Goal: Task Accomplishment & Management: Manage account settings

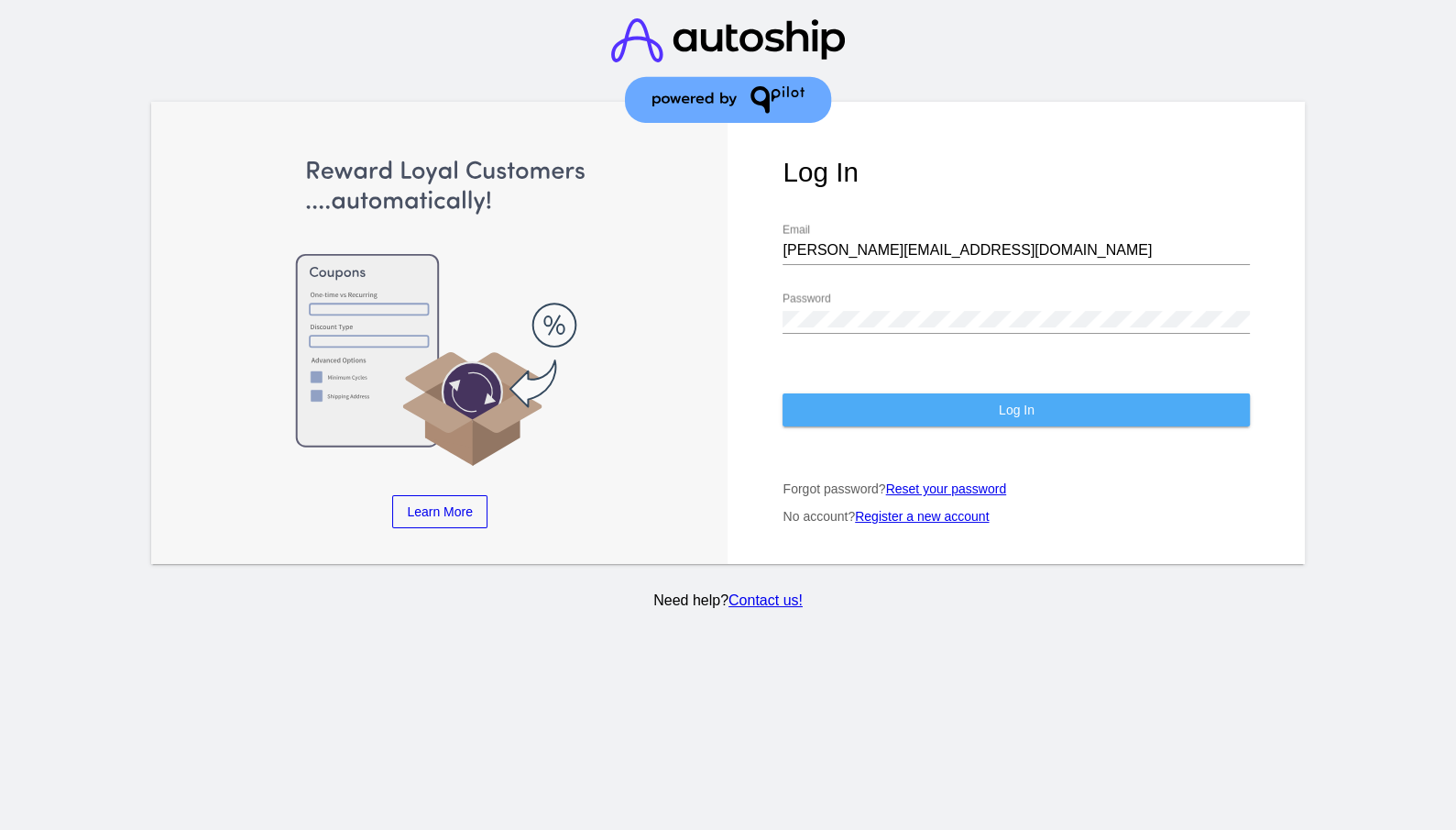
click at [1014, 402] on span "Log In" at bounding box center [1016, 409] width 36 height 15
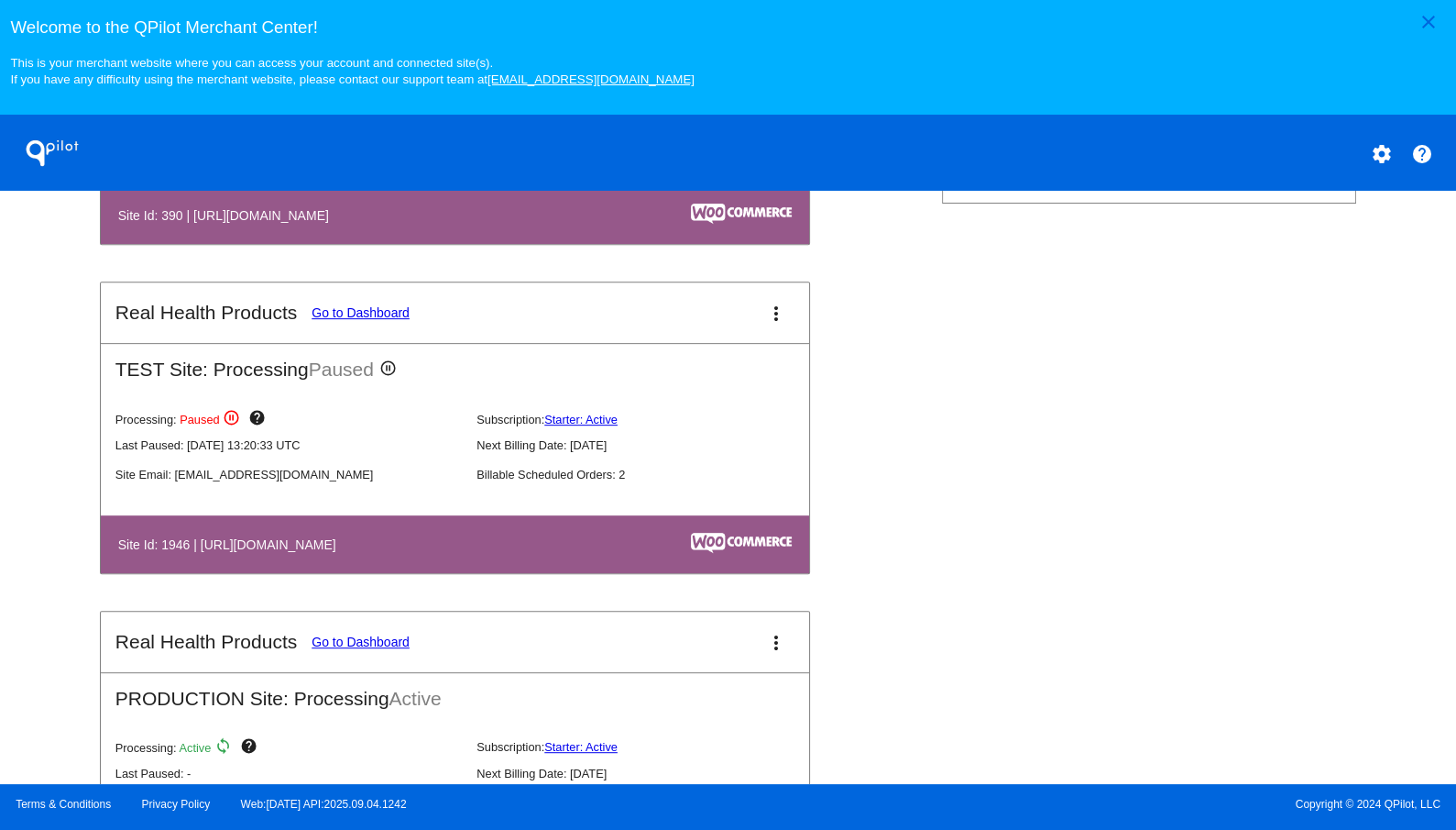
scroll to position [968, 0]
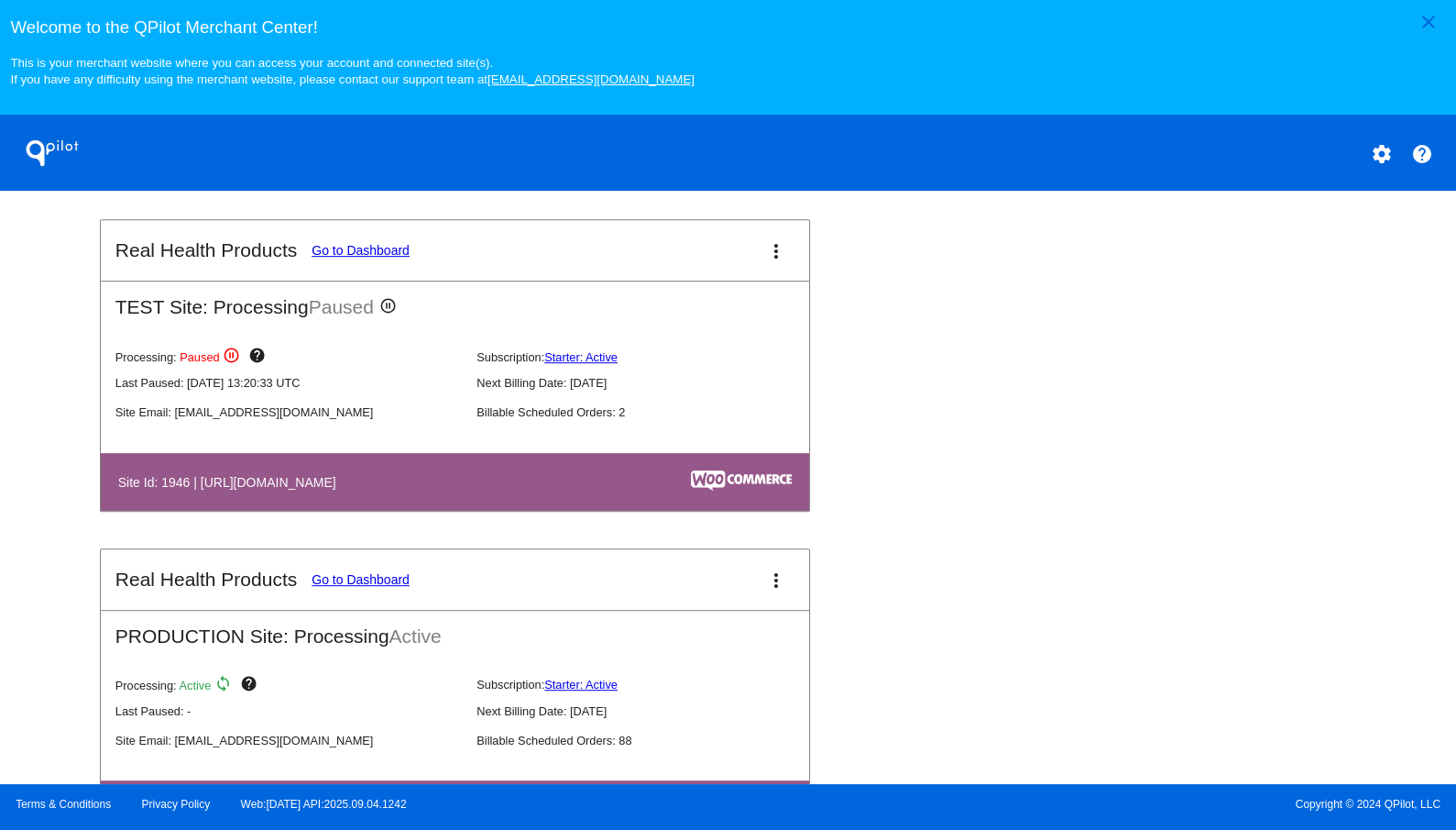
click at [379, 575] on link "Go to Dashboard" at bounding box center [360, 579] width 98 height 15
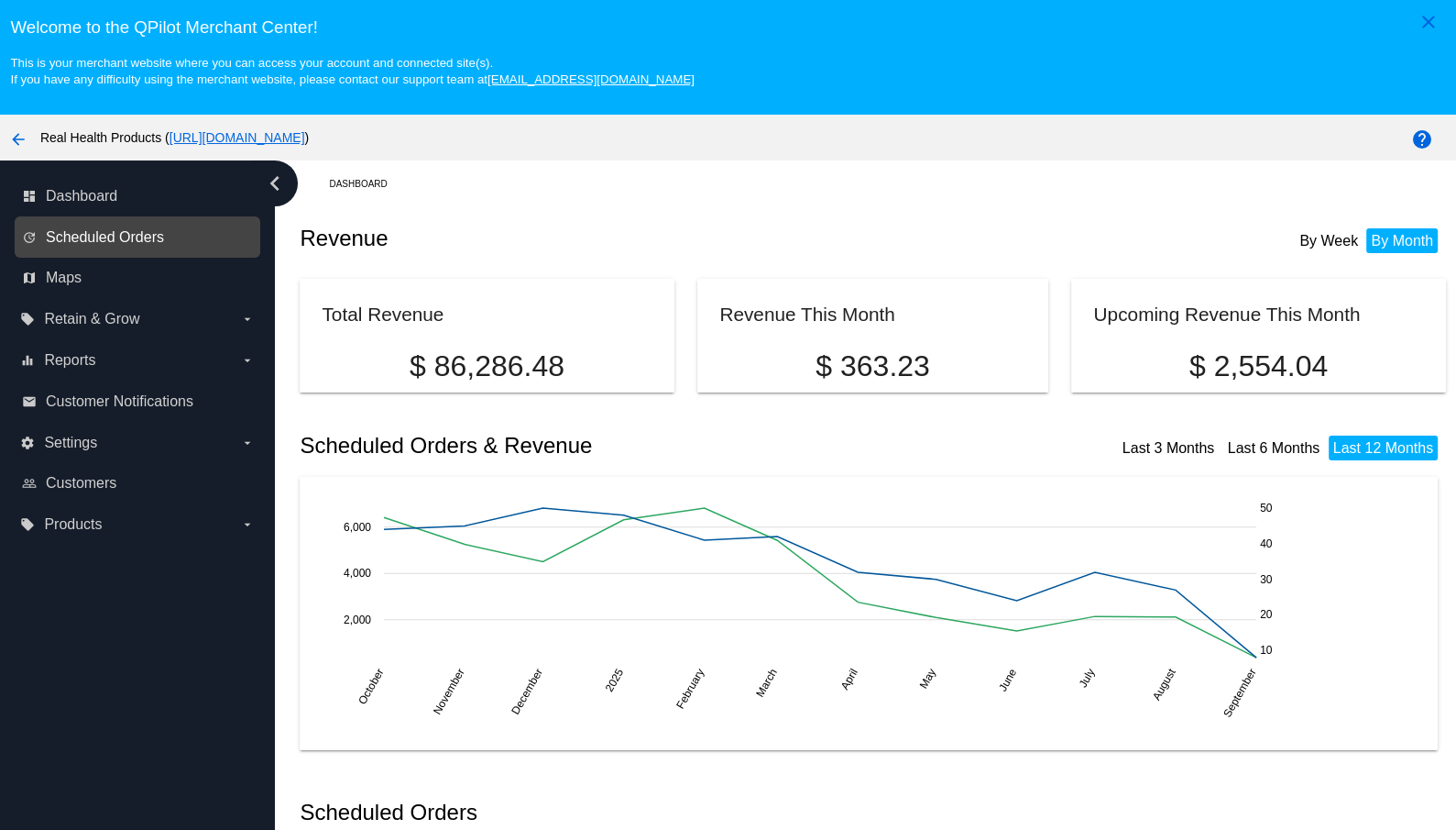
click at [133, 234] on span "Scheduled Orders" at bounding box center [105, 237] width 119 height 17
